Goal: Information Seeking & Learning: Understand process/instructions

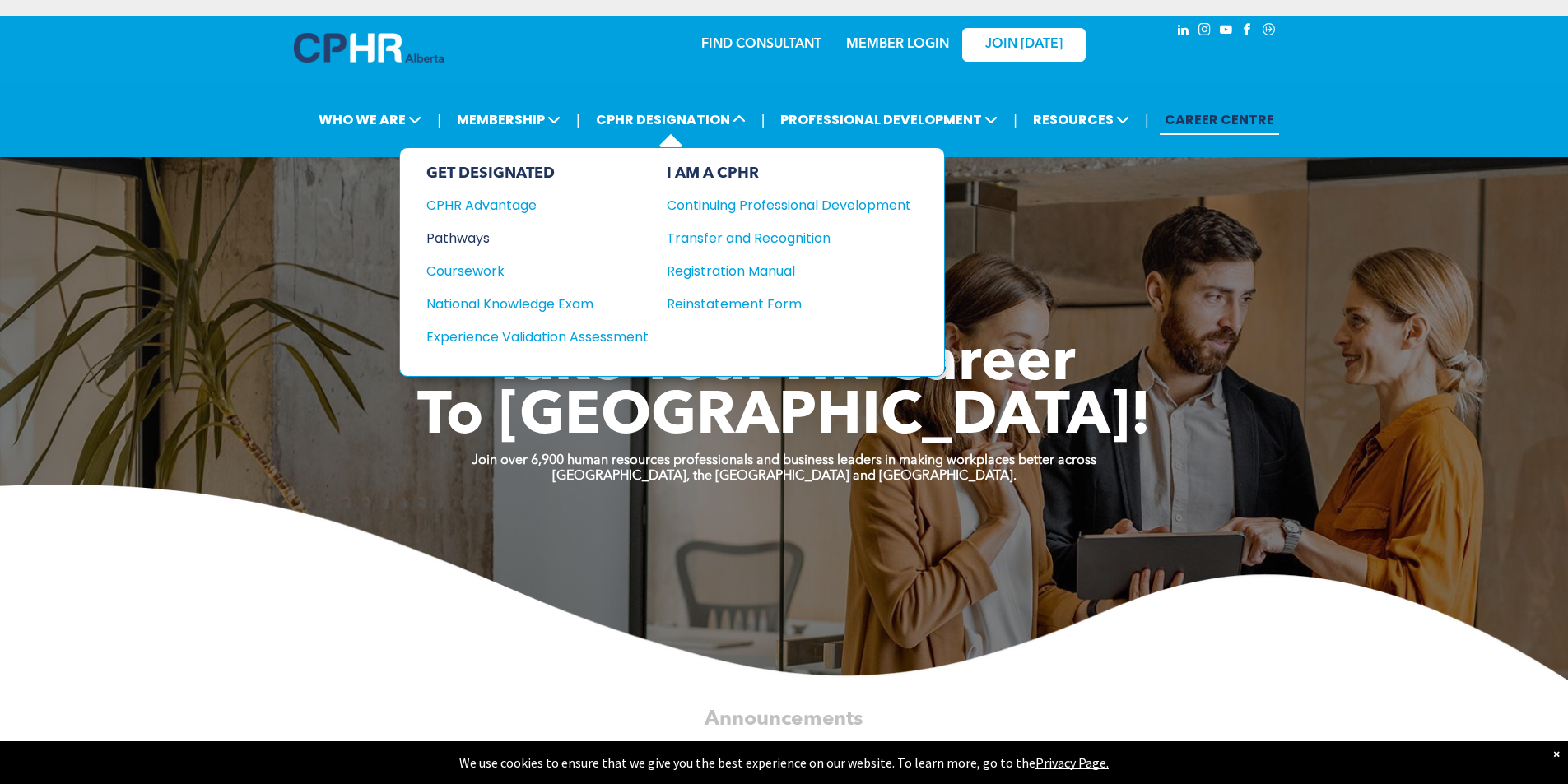
click at [468, 241] on div "Pathways" at bounding box center [526, 238] width 200 height 21
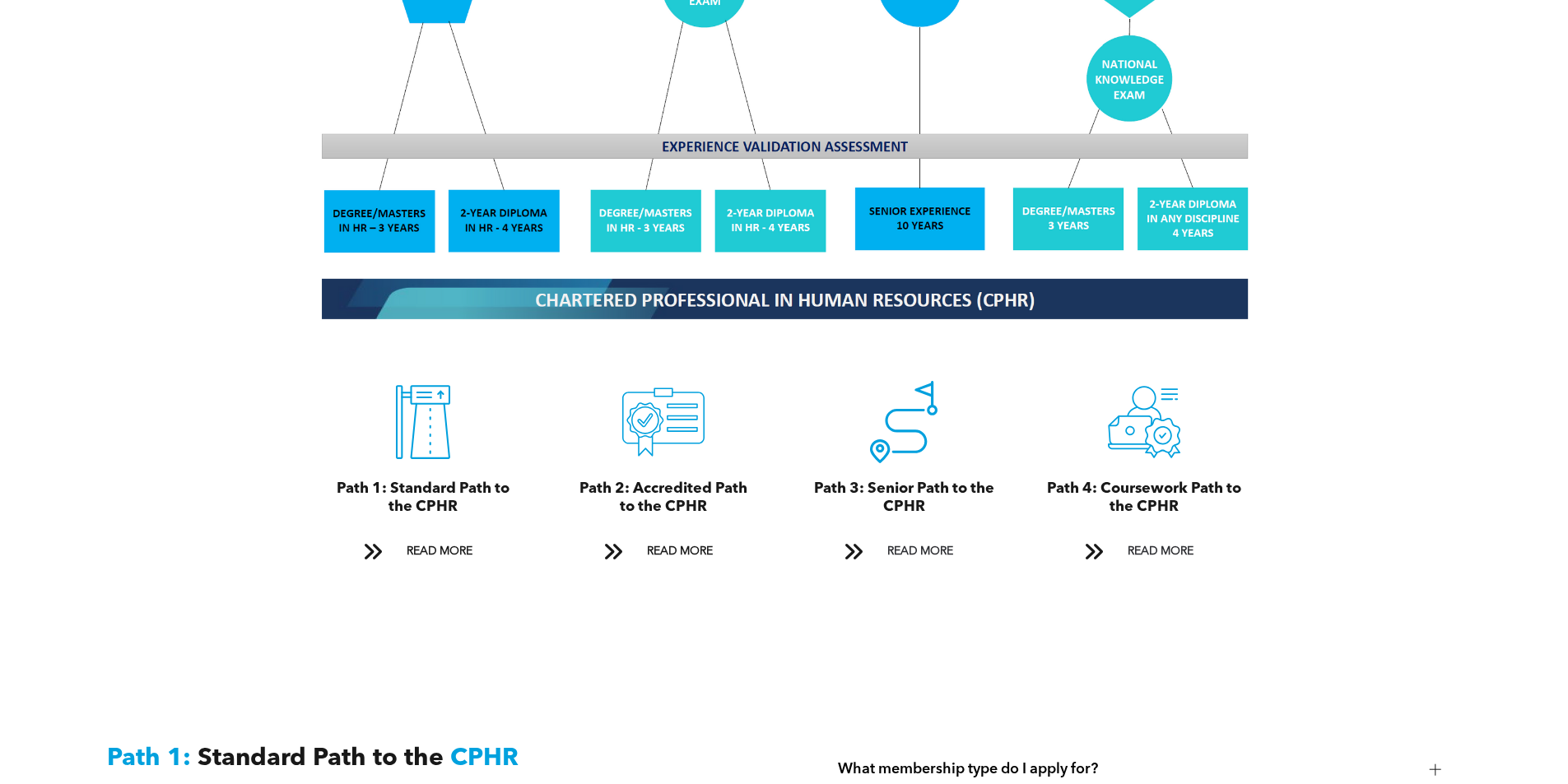
scroll to position [1706, 0]
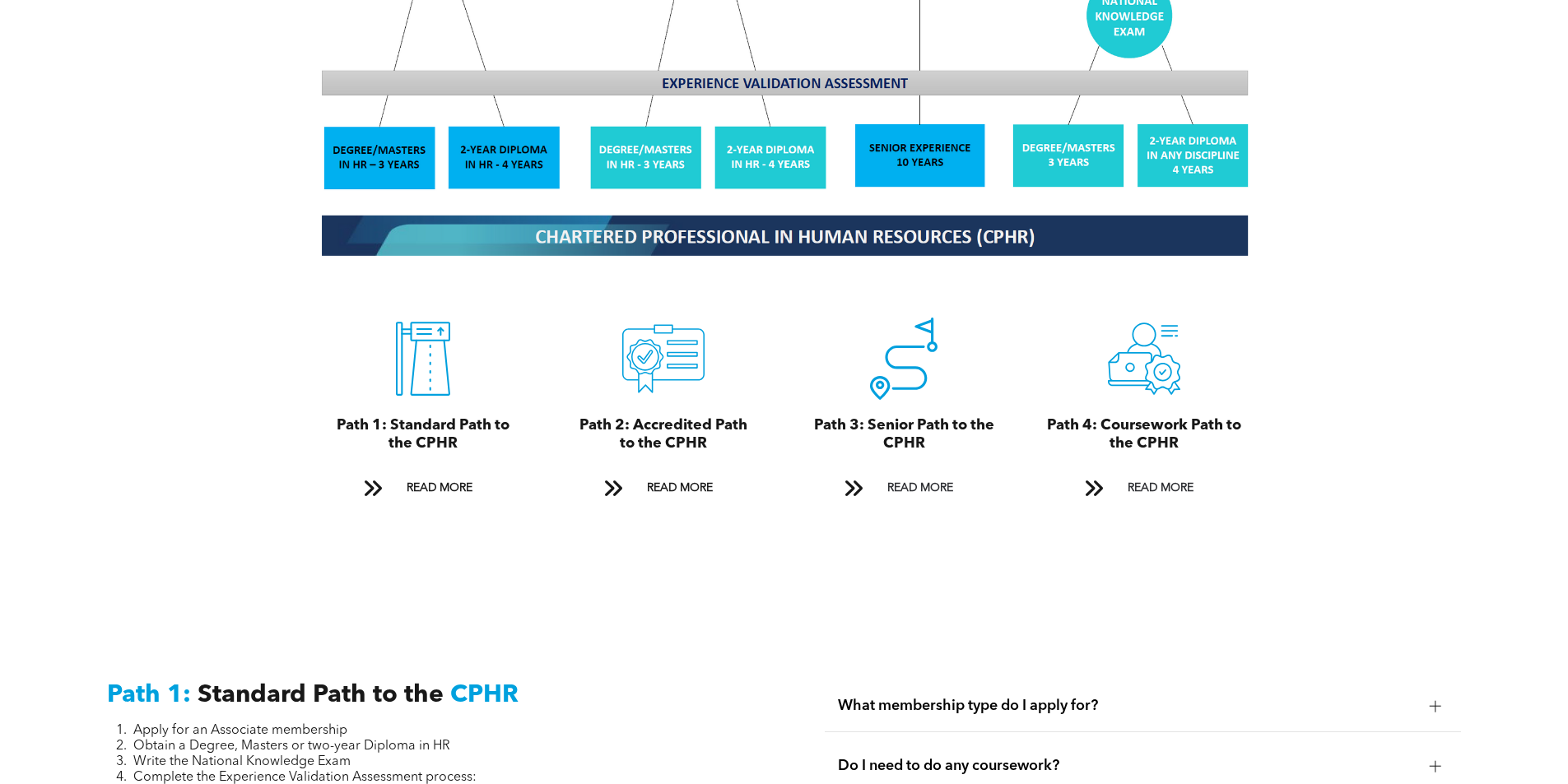
click at [1554, 266] on div "CPHR Designation Pathways For CPHR Alberta members, there are four paths to the…" at bounding box center [784, 60] width 1568 height 1089
click at [654, 473] on span "READ MORE" at bounding box center [679, 487] width 77 height 30
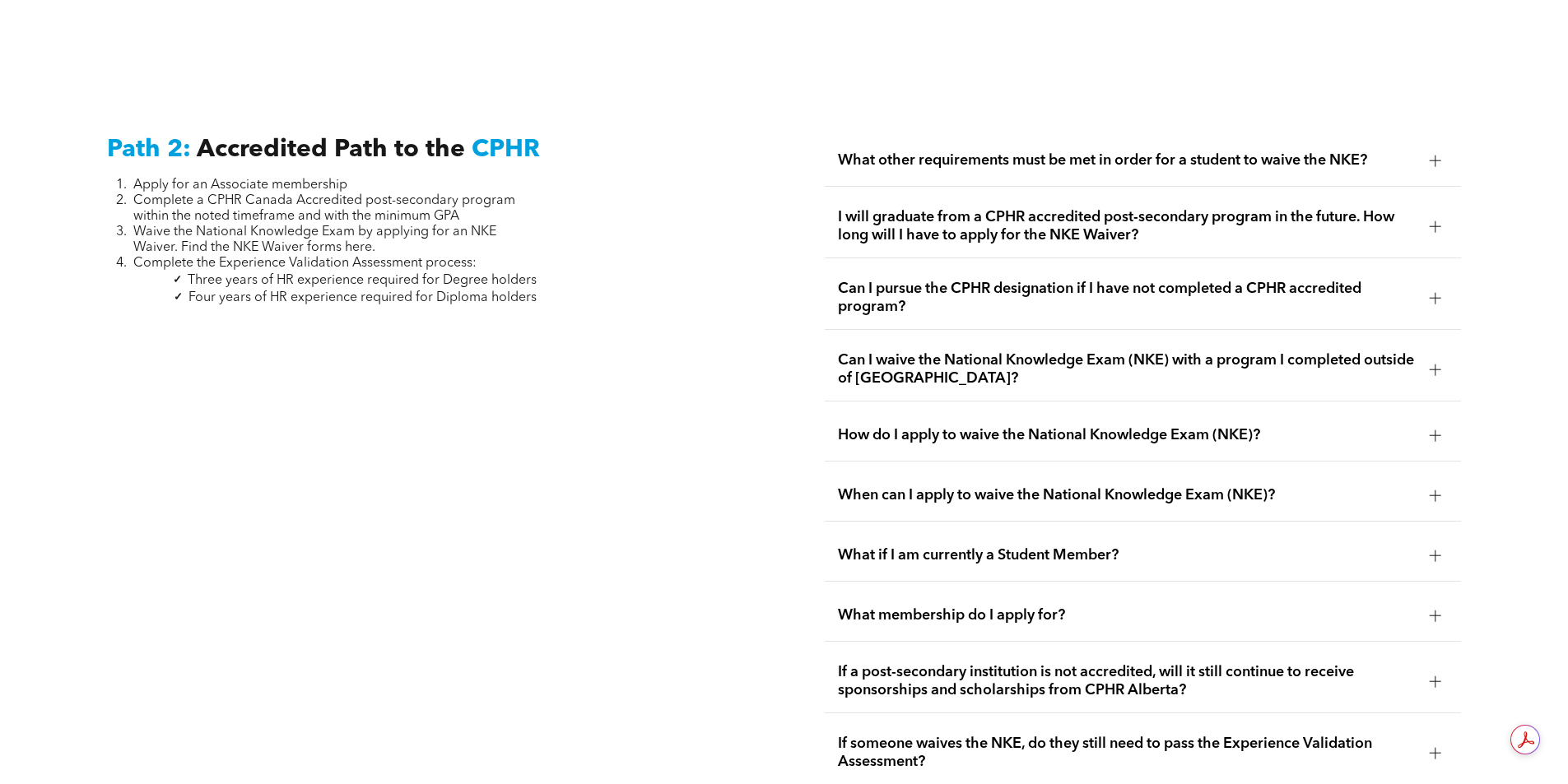
scroll to position [2689, 0]
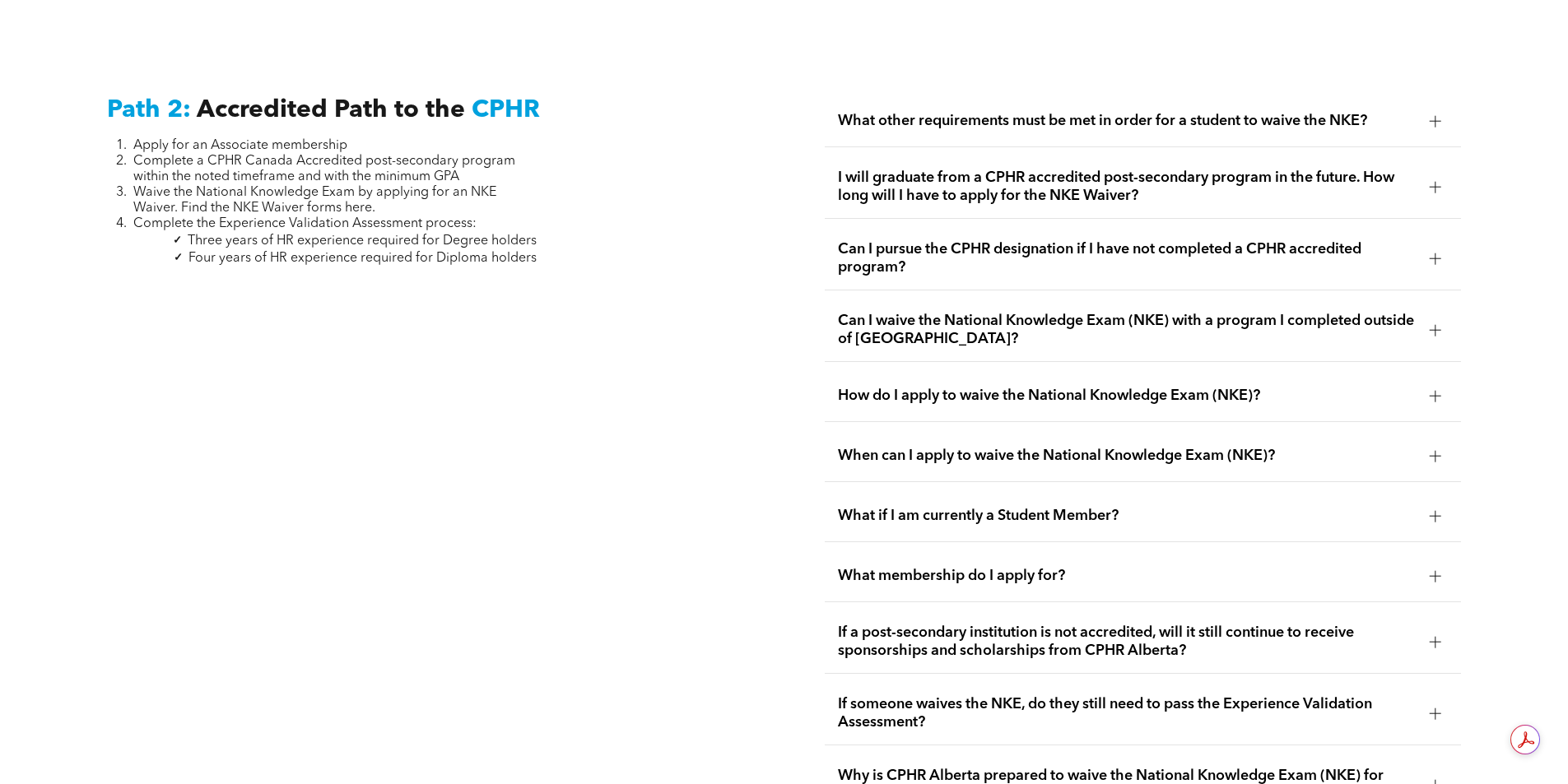
click at [1424, 108] on div at bounding box center [1435, 120] width 25 height 25
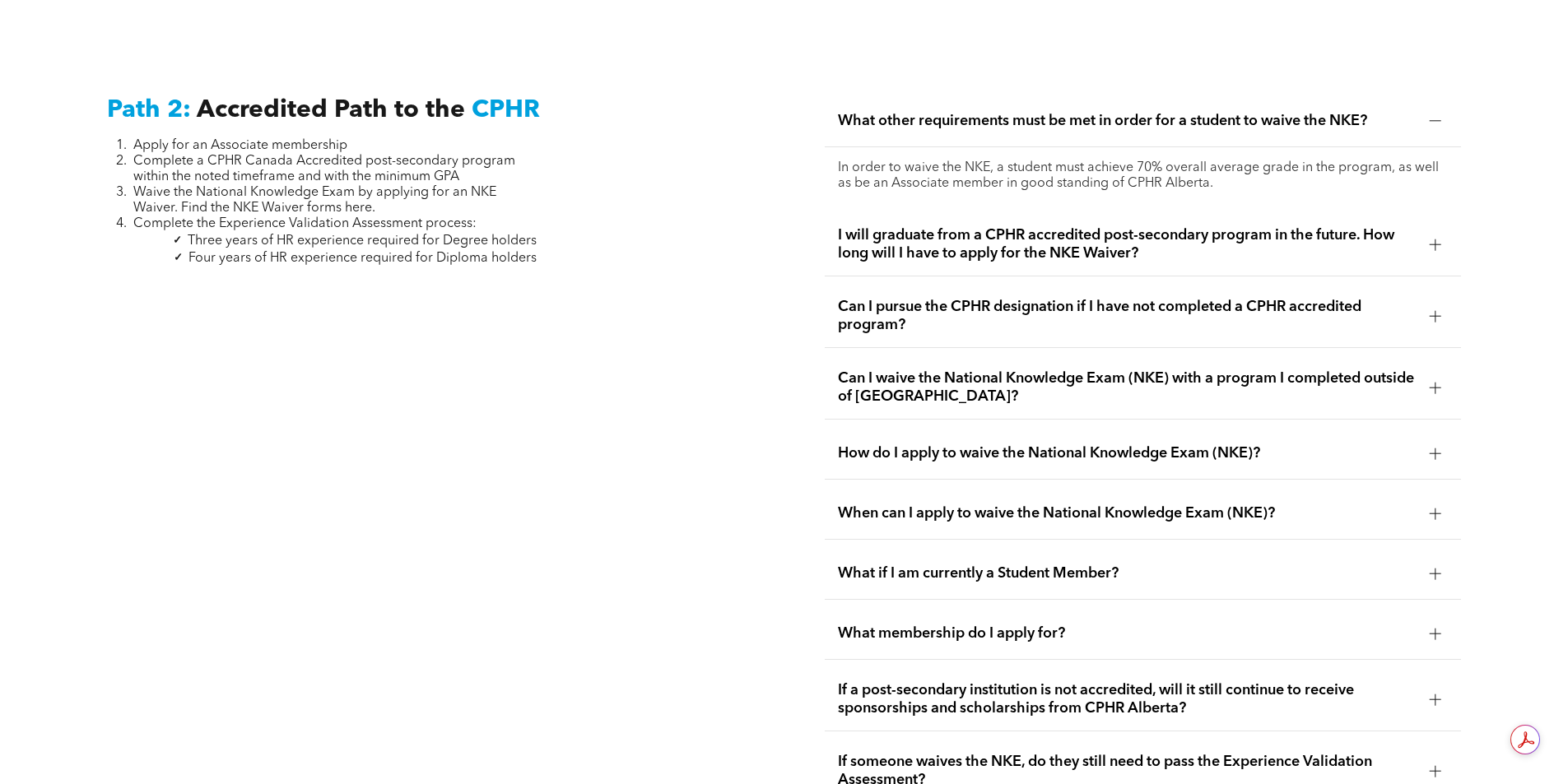
click at [1430, 239] on div at bounding box center [1435, 244] width 11 height 11
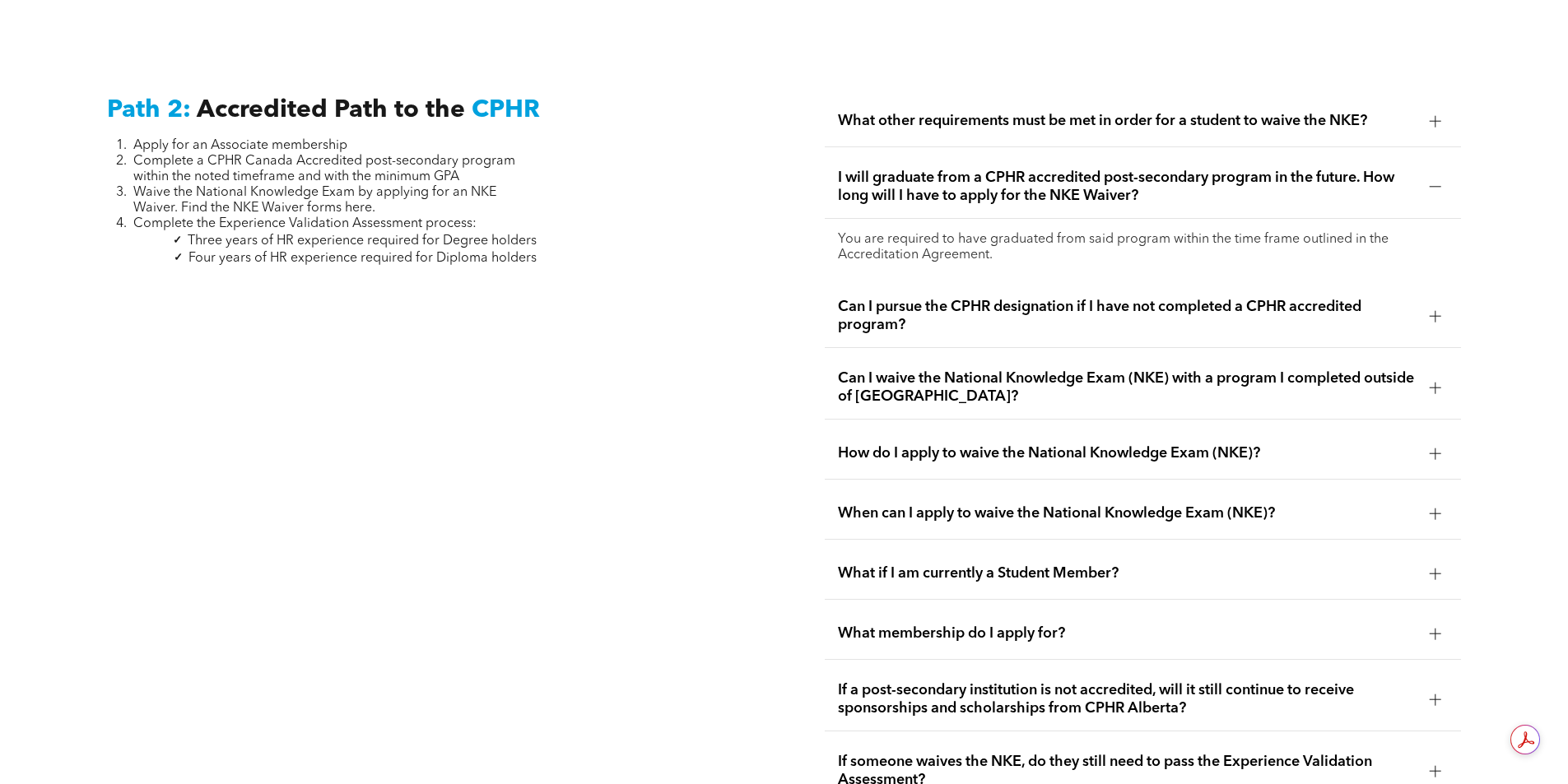
click at [1438, 448] on div at bounding box center [1435, 453] width 11 height 11
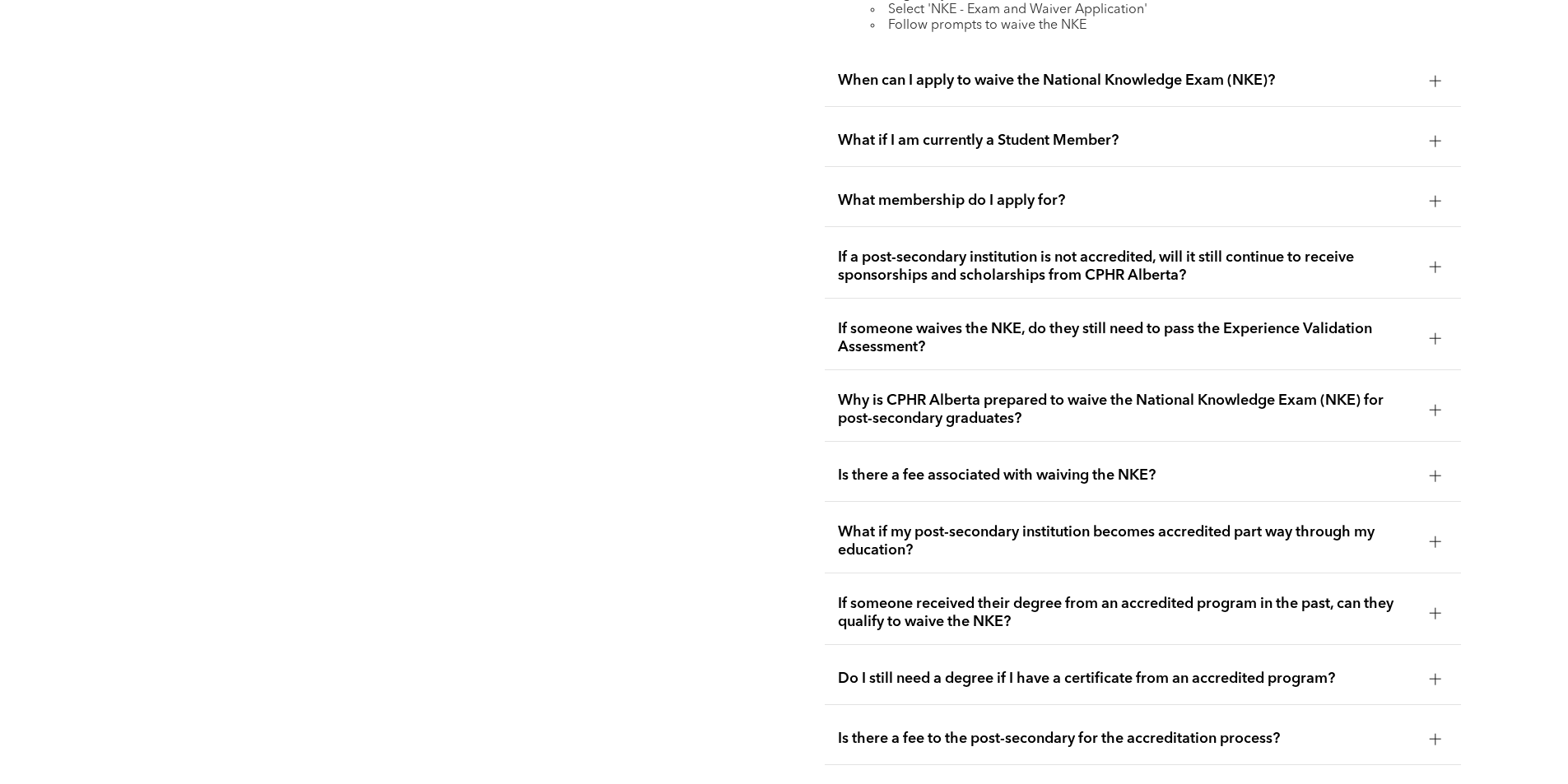
scroll to position [3188, 0]
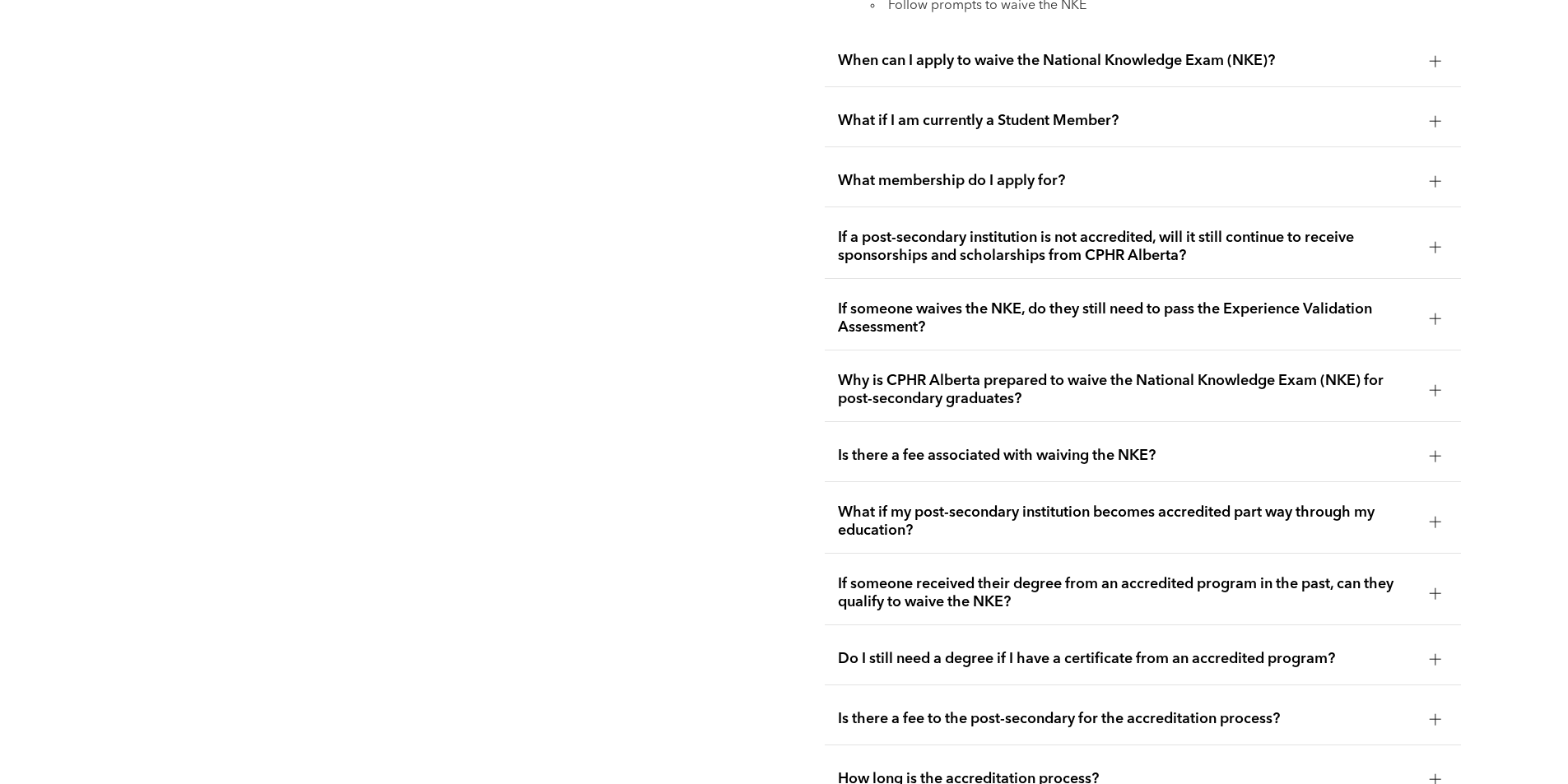
click at [1440, 450] on div at bounding box center [1435, 455] width 11 height 11
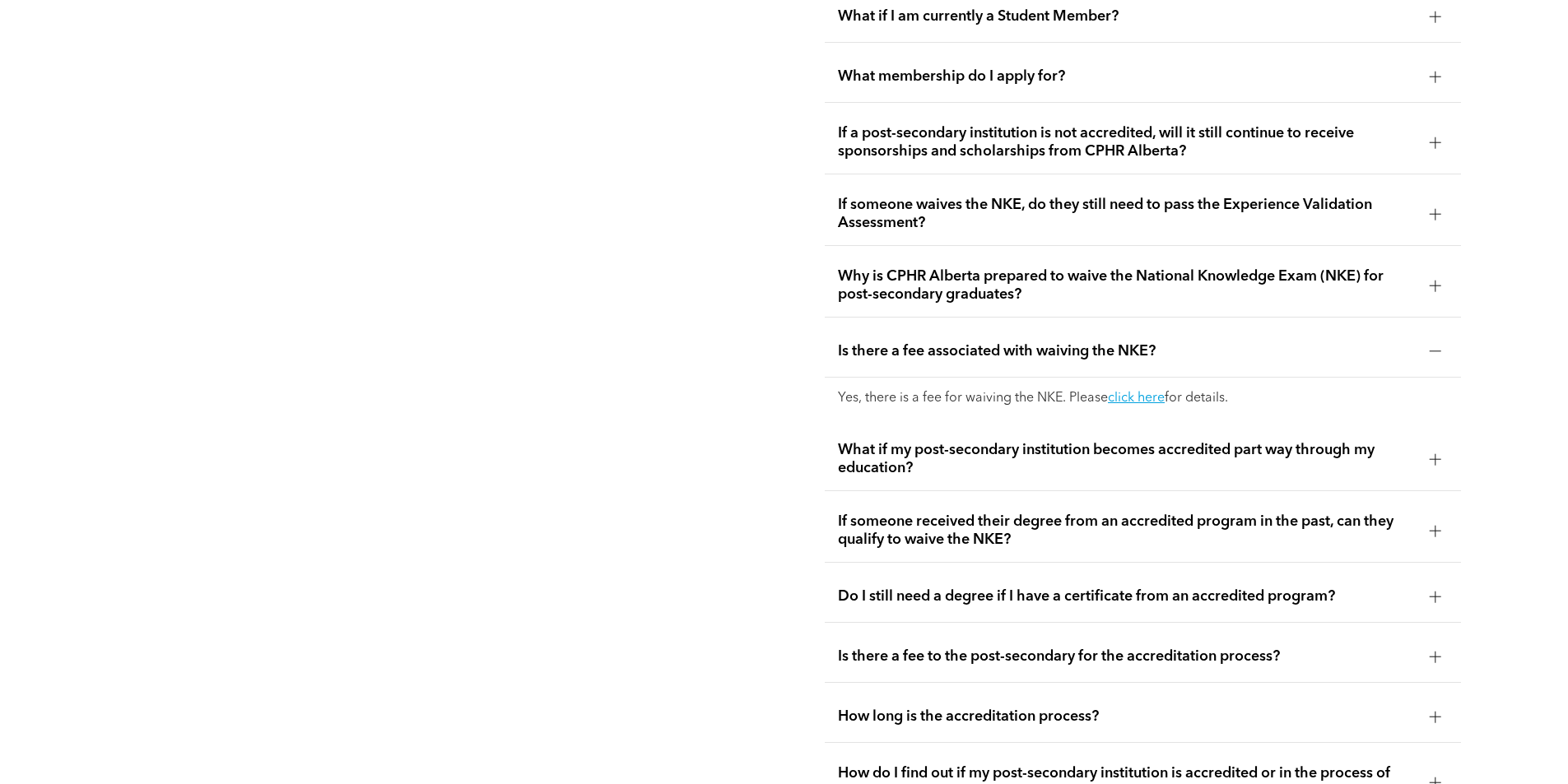
click at [1443, 273] on div at bounding box center [1435, 285] width 25 height 25
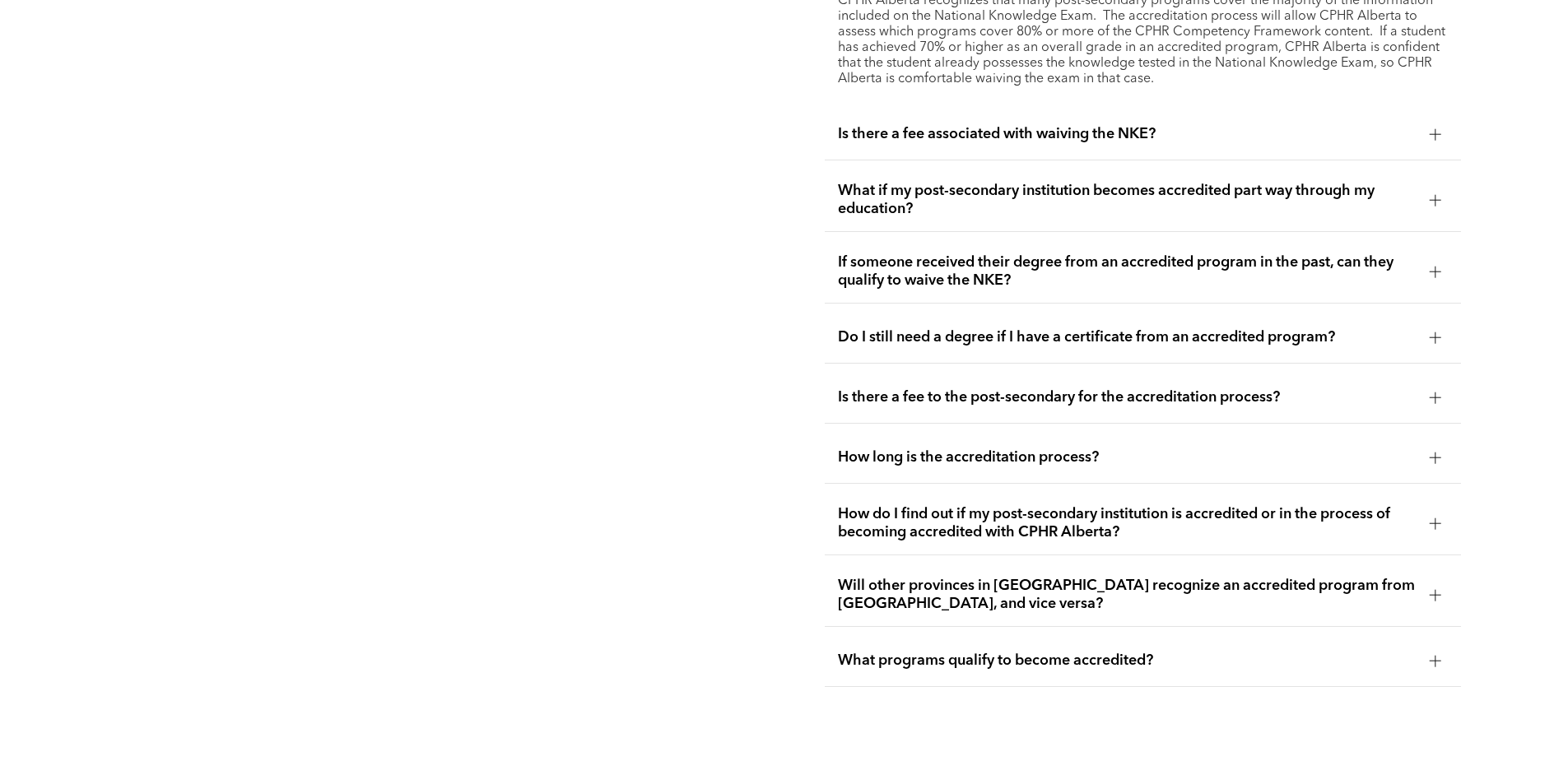
scroll to position [3532, 0]
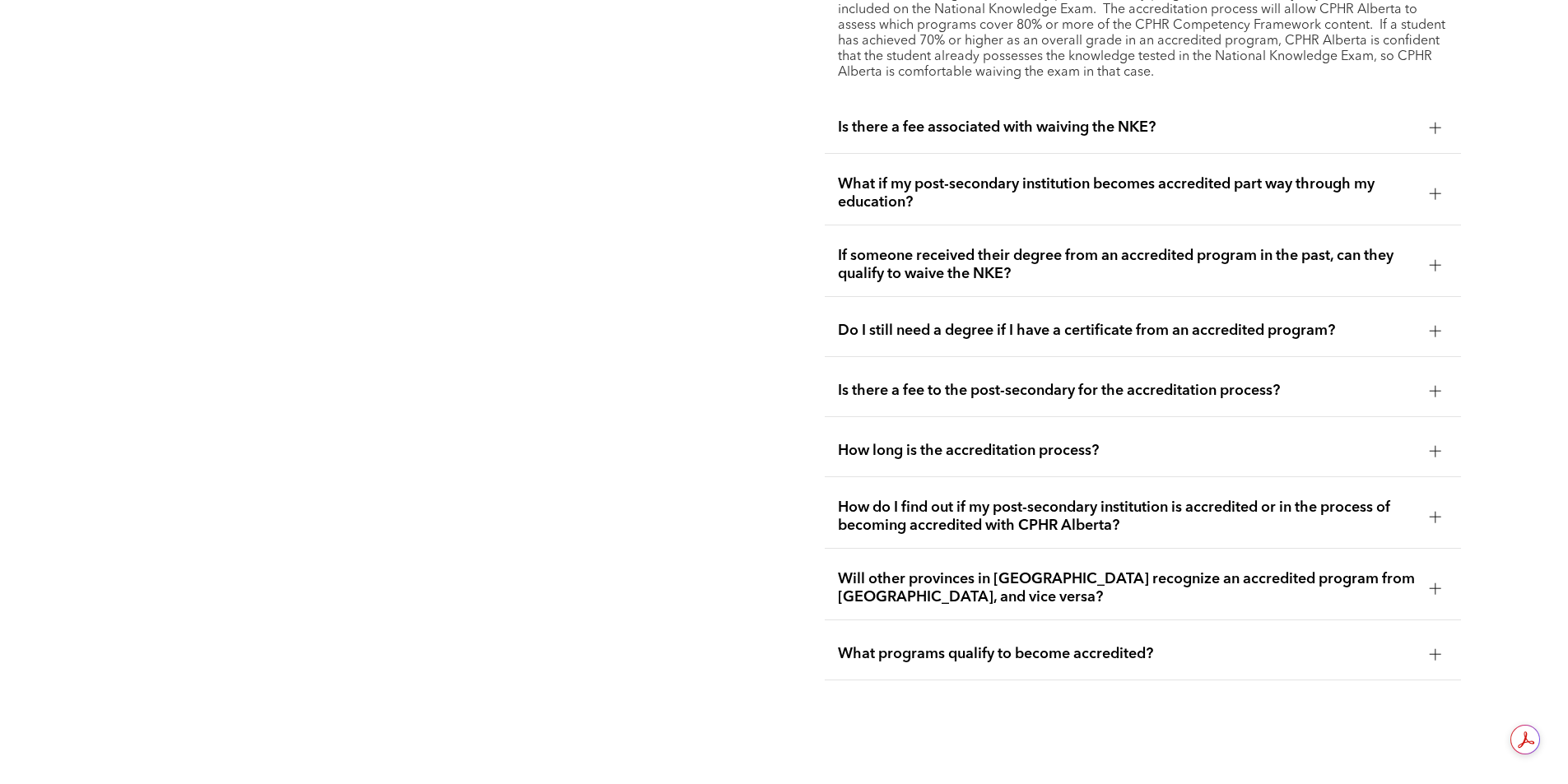
click at [1432, 391] on div at bounding box center [1435, 391] width 11 height 1
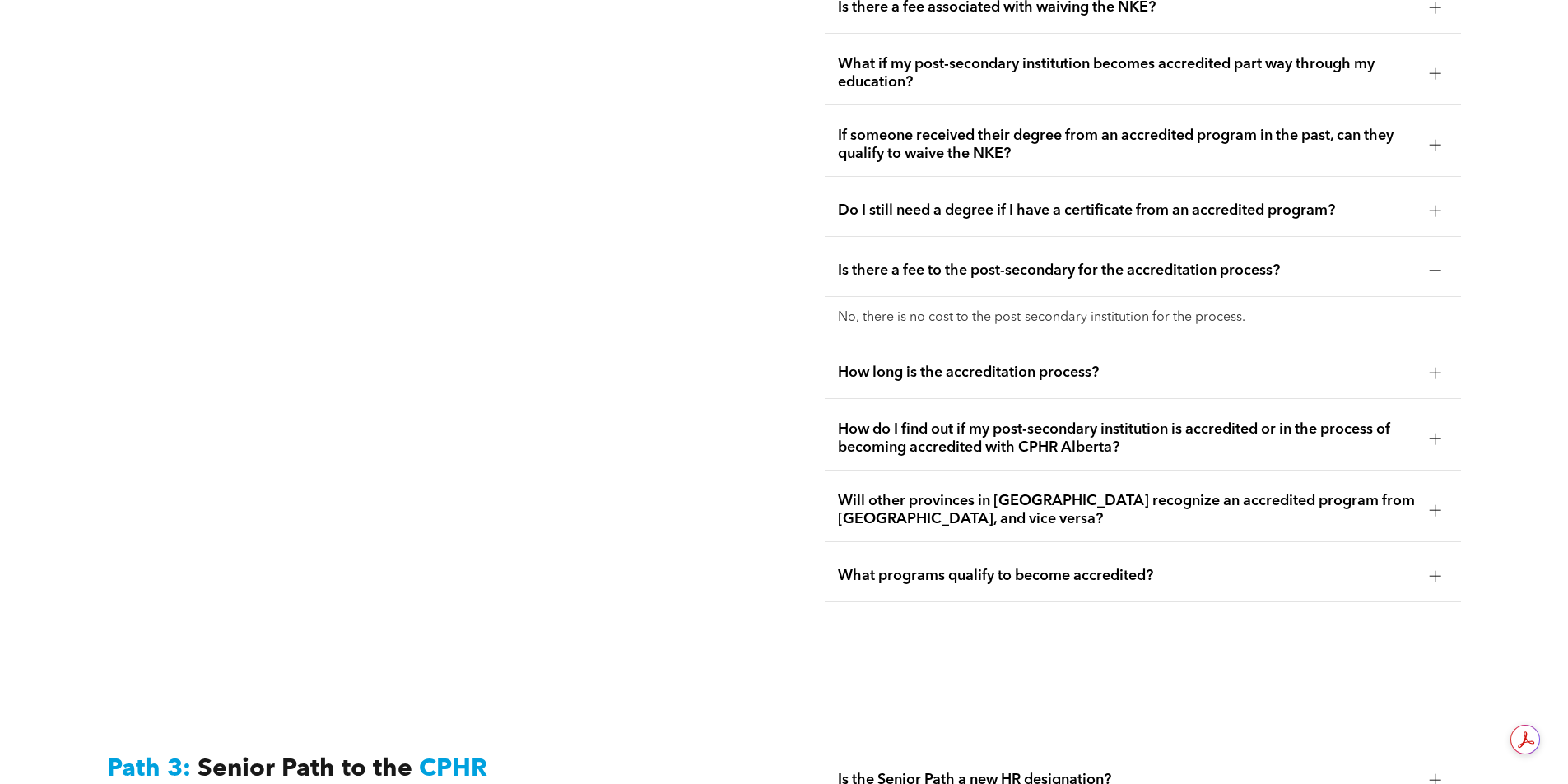
click at [1431, 367] on div at bounding box center [1435, 372] width 11 height 11
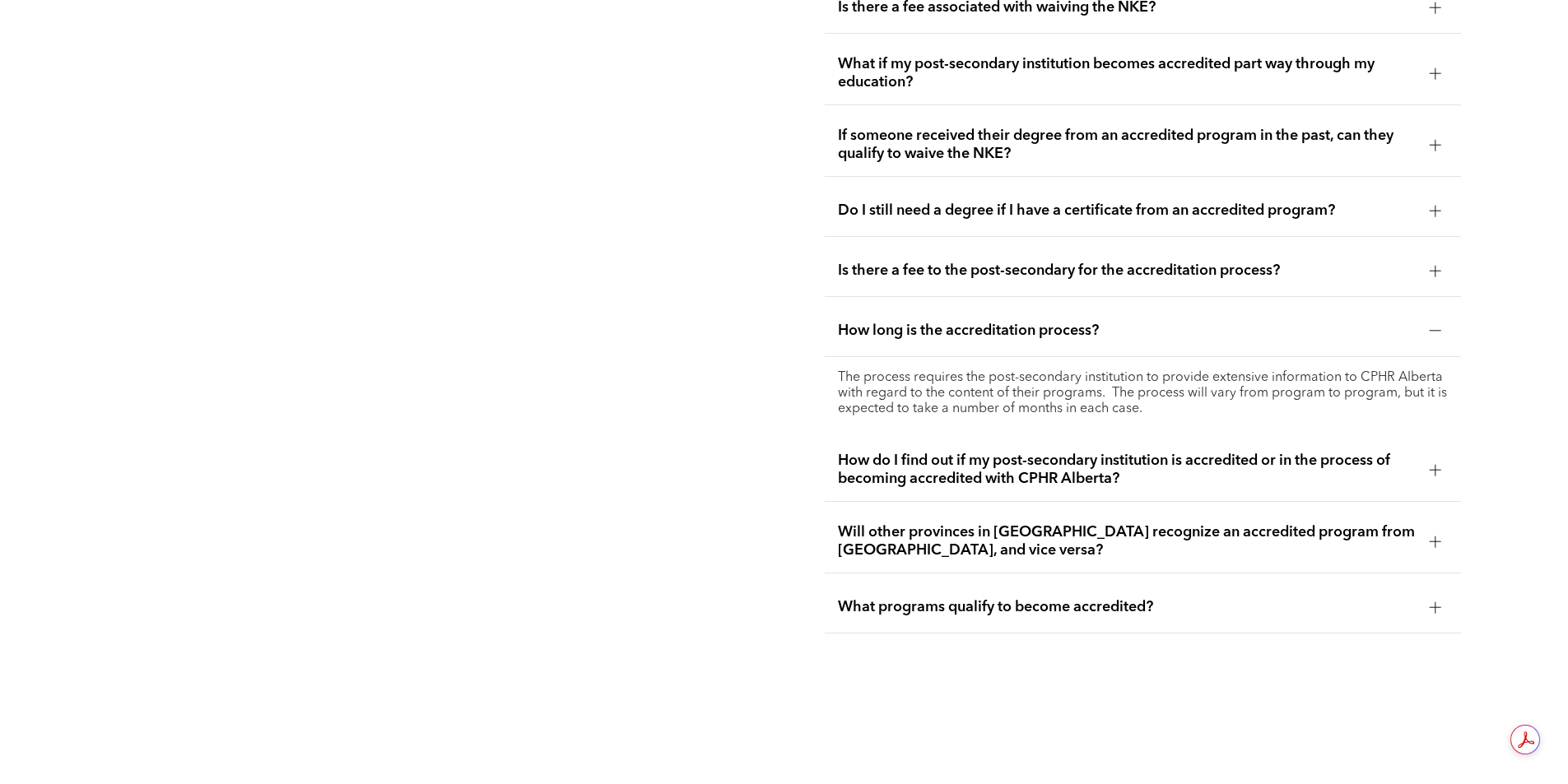
click at [1425, 457] on div at bounding box center [1435, 469] width 25 height 25
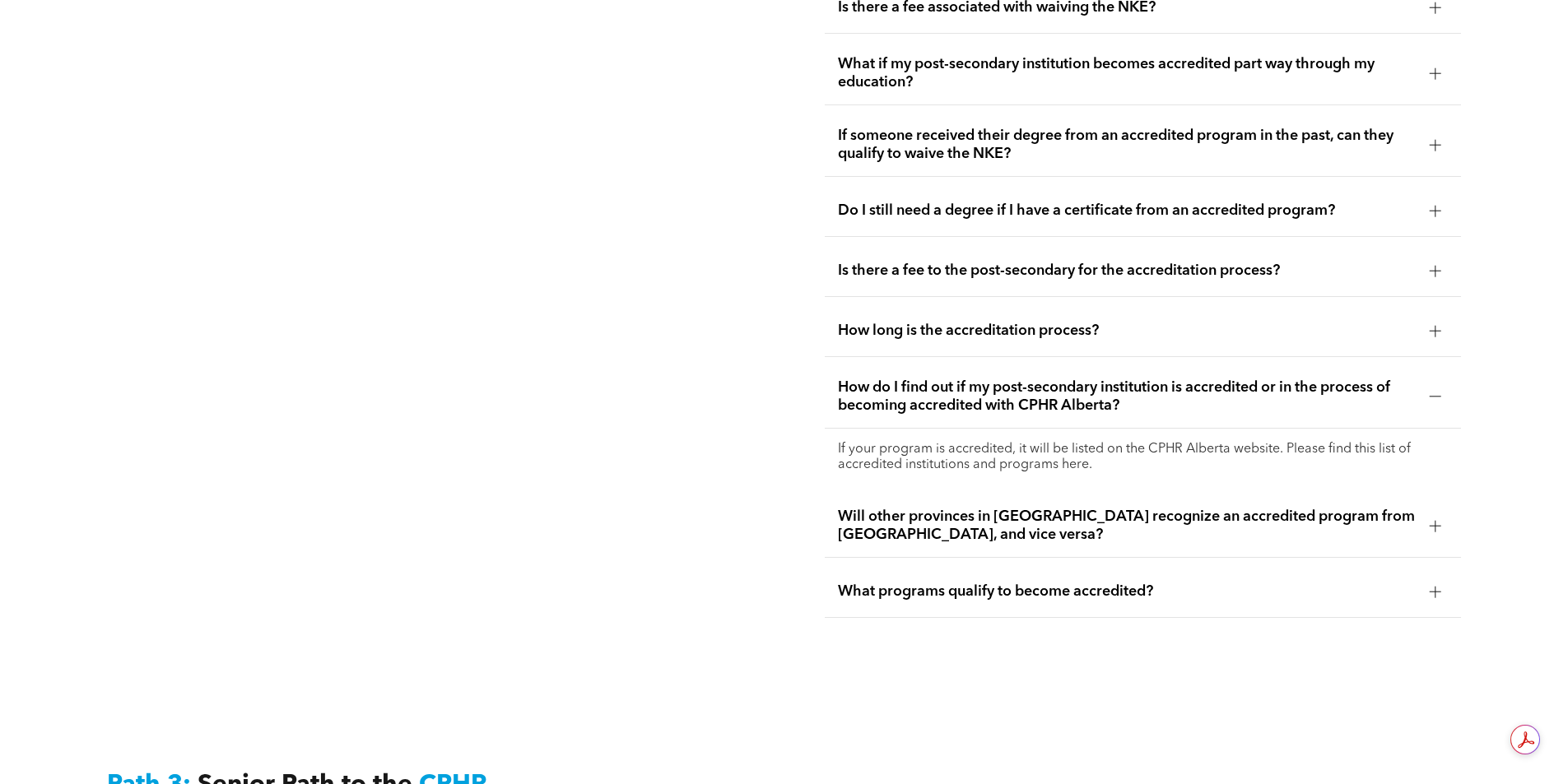
click at [1078, 442] on p "If your program is accredited, it will be listed on the CPHR Alberta website. P…" at bounding box center [1142, 457] width 610 height 31
click at [1079, 442] on p "If your program is accredited, it will be listed on the CPHR Alberta website. P…" at bounding box center [1142, 457] width 610 height 31
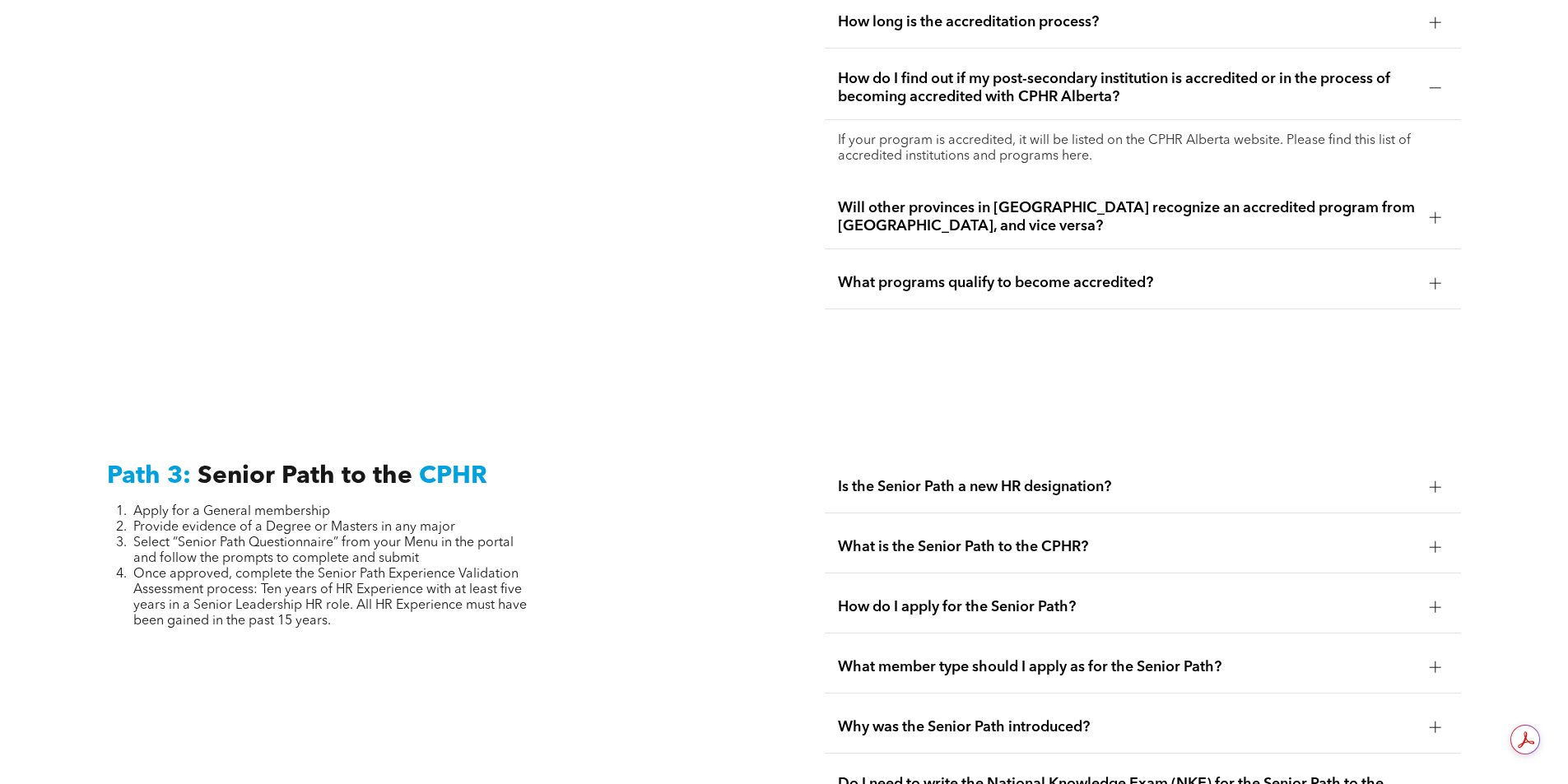
scroll to position [3854, 0]
